Goal: Navigation & Orientation: Find specific page/section

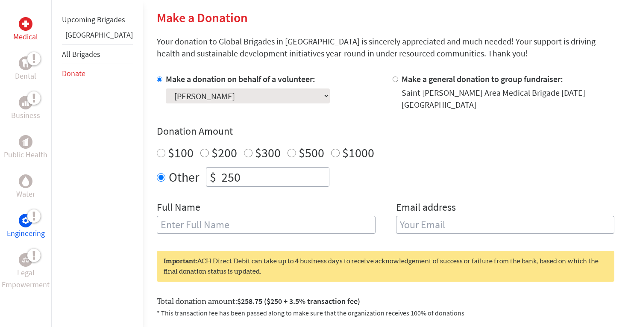
scroll to position [191, 0]
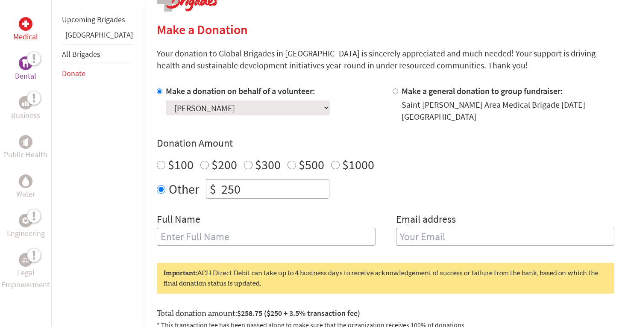
click at [27, 61] on icon at bounding box center [27, 58] width 0 height 15
click at [27, 29] on div at bounding box center [26, 24] width 14 height 14
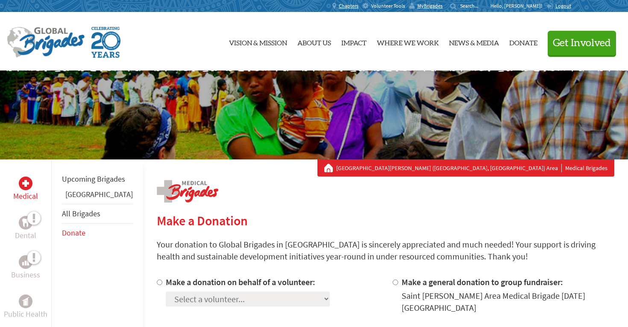
click at [405, 7] on span "Volunteer Tools" at bounding box center [388, 6] width 34 height 7
